Goal: Task Accomplishment & Management: Manage account settings

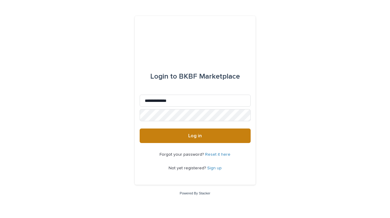
click at [220, 137] on button "Log in" at bounding box center [195, 135] width 111 height 14
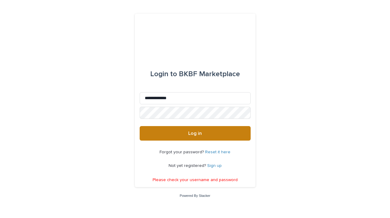
click at [218, 135] on button "Log in" at bounding box center [195, 133] width 111 height 14
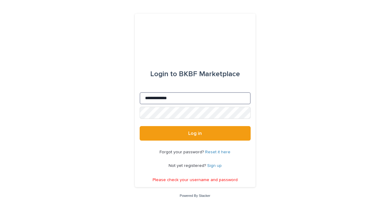
click at [201, 95] on input "**********" at bounding box center [195, 98] width 111 height 12
click at [197, 99] on input "**********" at bounding box center [195, 98] width 111 height 12
type input "**********"
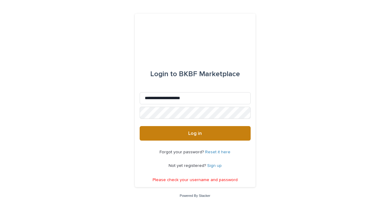
click at [201, 130] on button "Log in" at bounding box center [195, 133] width 111 height 14
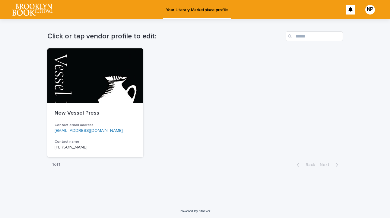
scroll to position [2, 0]
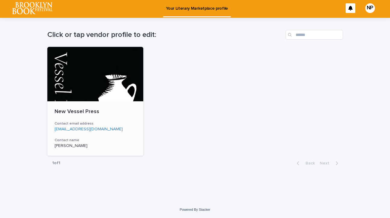
click at [117, 84] on div at bounding box center [95, 74] width 96 height 54
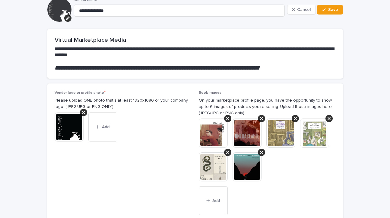
scroll to position [35, 0]
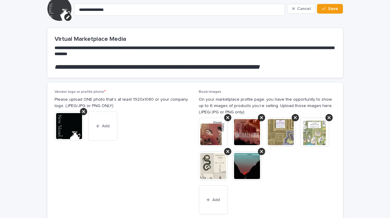
click at [233, 116] on div "Book images On your marketplace profile page, you have the opportunity to show …" at bounding box center [267, 156] width 137 height 132
click at [227, 118] on icon at bounding box center [227, 117] width 3 height 3
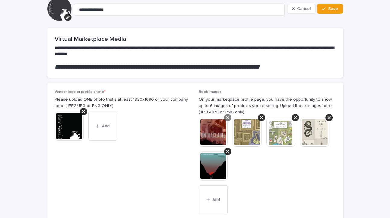
click at [227, 117] on icon at bounding box center [227, 117] width 3 height 5
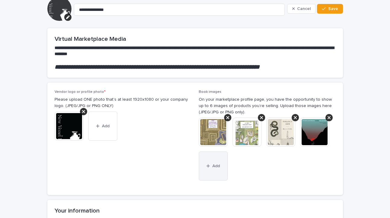
click at [223, 168] on button "Add" at bounding box center [213, 165] width 29 height 29
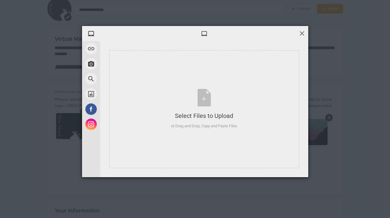
click at [299, 32] on span at bounding box center [302, 33] width 7 height 7
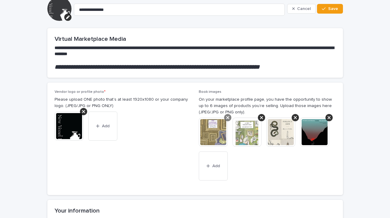
click at [229, 117] on icon at bounding box center [227, 117] width 3 height 5
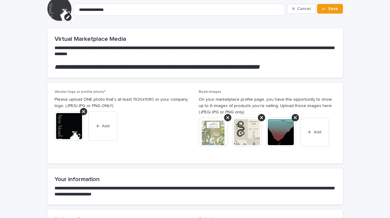
click at [229, 117] on icon at bounding box center [227, 117] width 3 height 5
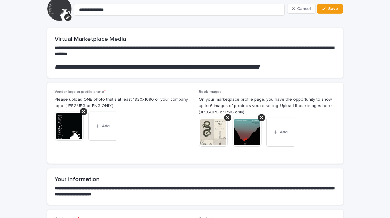
click at [229, 117] on icon at bounding box center [227, 117] width 3 height 5
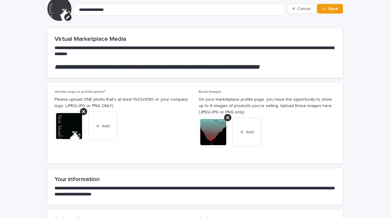
click at [229, 117] on icon at bounding box center [227, 117] width 3 height 5
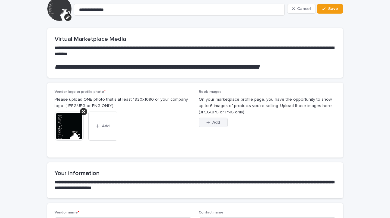
click at [216, 123] on span "Add" at bounding box center [216, 122] width 8 height 4
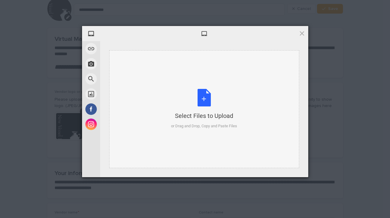
click at [204, 109] on div "Select Files to Upload or Drag and Drop, Copy and Paste Files" at bounding box center [204, 109] width 66 height 40
click at [196, 100] on div "Select Files to Upload or Drag and Drop, Copy and Paste Files" at bounding box center [204, 109] width 66 height 40
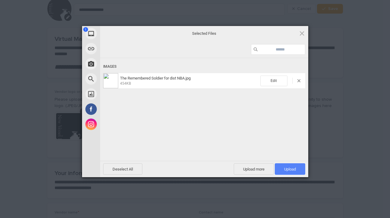
click at [287, 169] on span "Upload 1" at bounding box center [290, 169] width 12 height 5
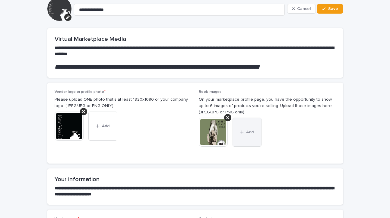
click at [252, 134] on span "Add" at bounding box center [250, 132] width 8 height 4
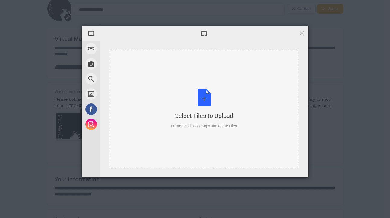
click at [209, 108] on div "Select Files to Upload or Drag and Drop, Copy and Paste Files" at bounding box center [204, 109] width 66 height 40
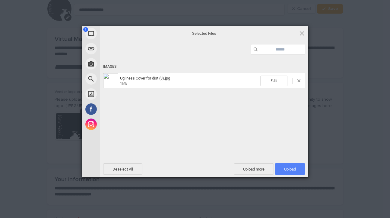
click at [285, 166] on span "Upload 1" at bounding box center [290, 168] width 30 height 11
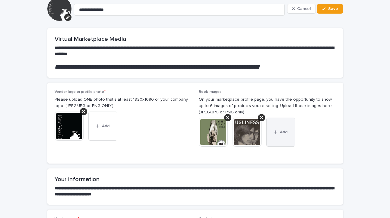
click at [281, 137] on button "Add" at bounding box center [280, 131] width 29 height 29
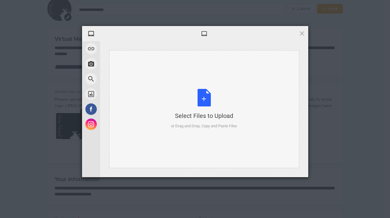
click at [213, 97] on div "Select Files to Upload or Drag and Drop, Copy and Paste Files" at bounding box center [204, 109] width 66 height 40
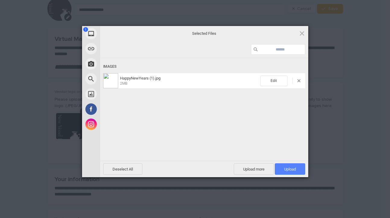
click at [282, 167] on span "Upload 1" at bounding box center [290, 168] width 30 height 11
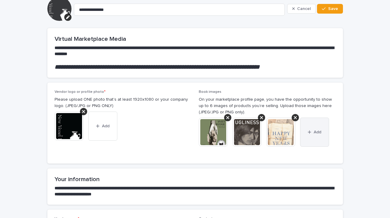
click at [310, 137] on button "Add" at bounding box center [314, 131] width 29 height 29
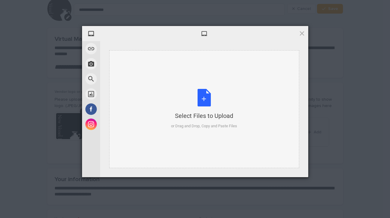
click at [212, 90] on div "Select Files to Upload or Drag and Drop, Copy and Paste Files" at bounding box center [204, 109] width 66 height 40
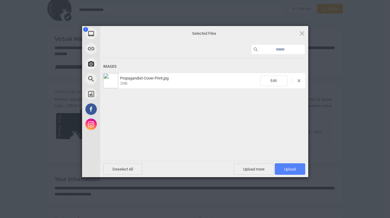
click at [291, 167] on span "Upload 1" at bounding box center [290, 169] width 12 height 5
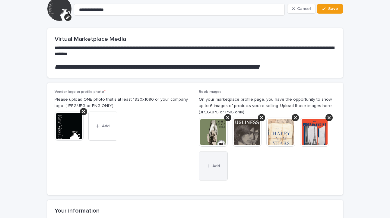
click at [218, 171] on button "Add" at bounding box center [213, 165] width 29 height 29
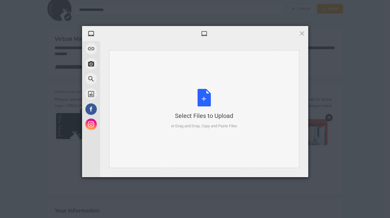
click at [208, 93] on div "Select Files to Upload or Drag and Drop, Copy and Paste Files" at bounding box center [204, 109] width 66 height 40
click at [189, 97] on div "Select Files to Upload or Drag and Drop, Copy and Paste Files" at bounding box center [204, 109] width 66 height 40
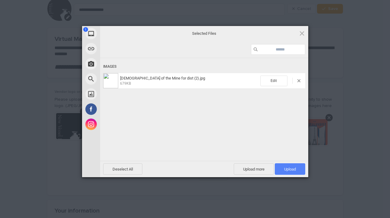
click at [280, 169] on span "Upload 1" at bounding box center [290, 168] width 30 height 11
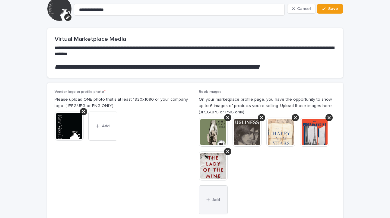
click at [215, 200] on span "Add" at bounding box center [216, 199] width 8 height 4
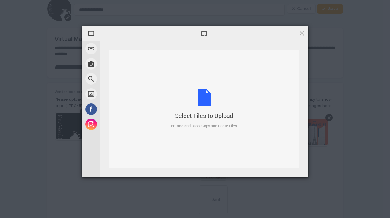
click at [224, 117] on div "Select Files to Upload" at bounding box center [204, 115] width 66 height 8
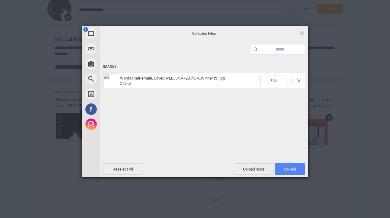
click at [289, 170] on span "Upload 1" at bounding box center [290, 169] width 12 height 5
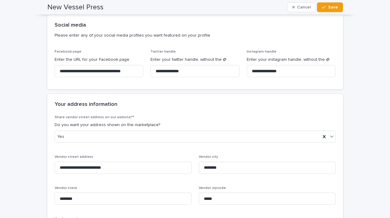
scroll to position [409, 0]
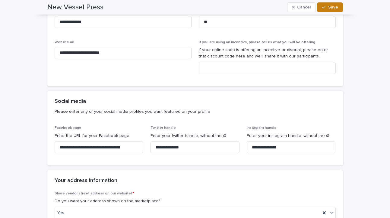
click at [335, 5] on button "Save" at bounding box center [330, 7] width 26 height 10
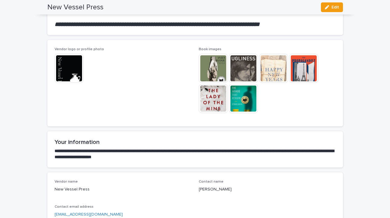
scroll to position [75, 0]
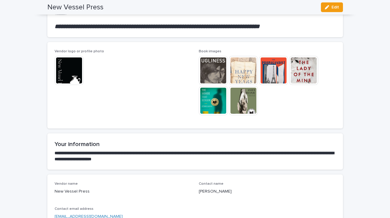
click at [74, 72] on img at bounding box center [69, 70] width 29 height 29
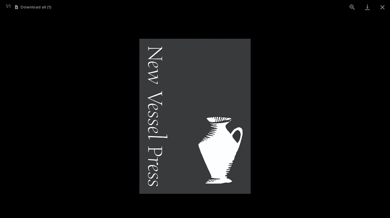
click at [83, 97] on picture at bounding box center [195, 115] width 390 height 203
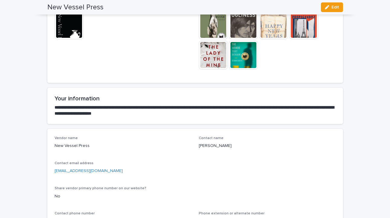
scroll to position [0, 0]
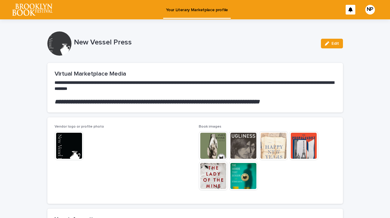
click at [56, 48] on div at bounding box center [59, 43] width 24 height 24
click at [333, 42] on span "Edit" at bounding box center [336, 43] width 8 height 4
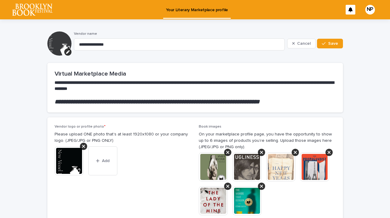
click at [333, 42] on span "Save" at bounding box center [333, 43] width 10 height 4
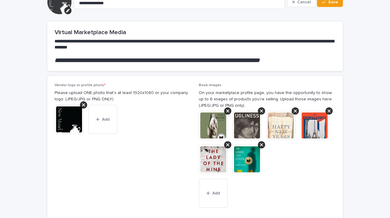
scroll to position [52, 0]
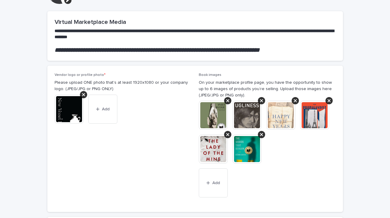
click at [74, 116] on img at bounding box center [69, 108] width 29 height 29
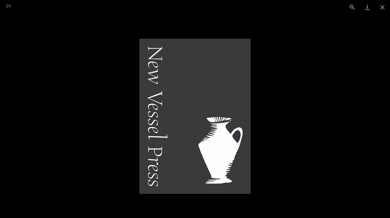
click at [101, 118] on picture at bounding box center [195, 115] width 390 height 203
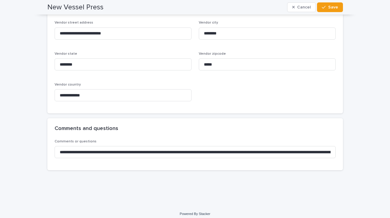
scroll to position [623, 0]
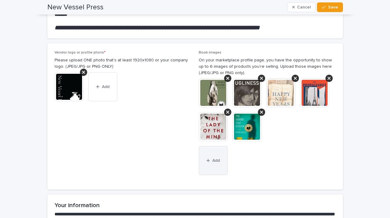
scroll to position [72, 0]
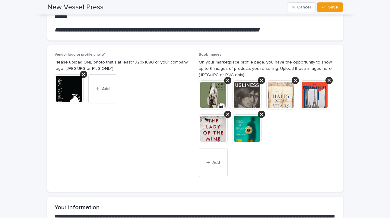
click at [72, 96] on img at bounding box center [69, 88] width 29 height 29
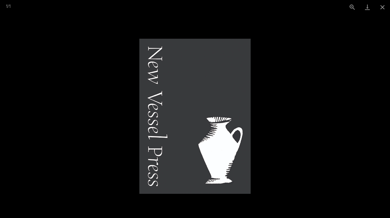
click at [150, 113] on img at bounding box center [194, 116] width 111 height 155
click at [157, 113] on img at bounding box center [194, 116] width 111 height 155
click at [69, 98] on picture at bounding box center [195, 115] width 390 height 203
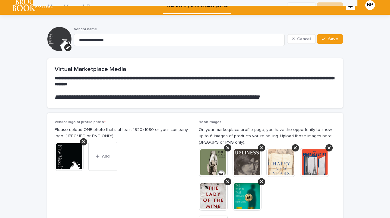
scroll to position [0, 0]
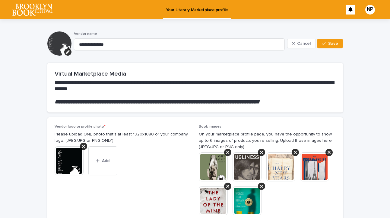
click at [369, 11] on div "NP" at bounding box center [370, 10] width 10 height 10
click at [354, 27] on p "Log Out" at bounding box center [364, 26] width 38 height 10
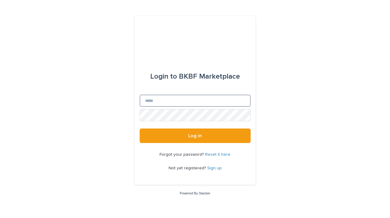
type input "**********"
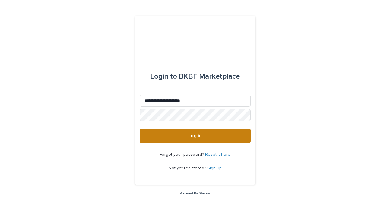
click at [231, 135] on button "Log in" at bounding box center [195, 135] width 111 height 14
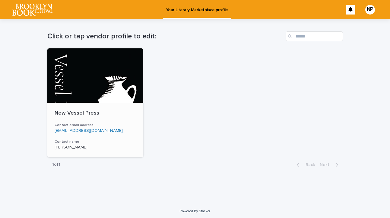
click at [112, 70] on div at bounding box center [95, 75] width 96 height 54
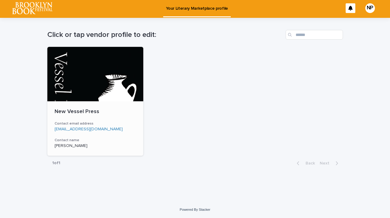
click at [112, 90] on div at bounding box center [95, 74] width 96 height 54
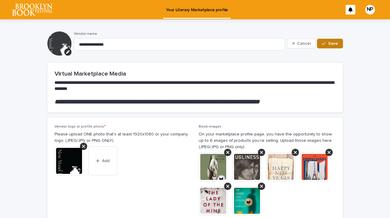
click at [332, 45] on span "Save" at bounding box center [333, 43] width 10 height 4
